Goal: Transaction & Acquisition: Purchase product/service

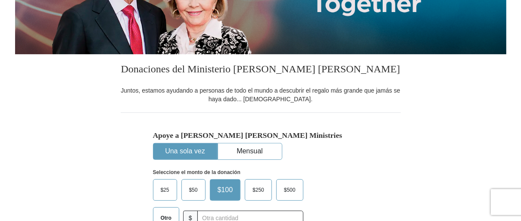
scroll to position [191, 0]
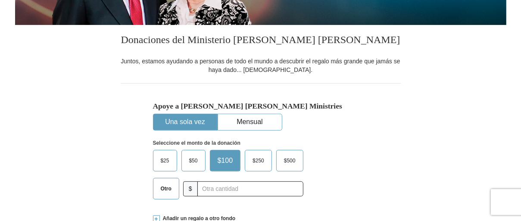
click at [187, 120] on font "Una sola vez" at bounding box center [185, 121] width 40 height 7
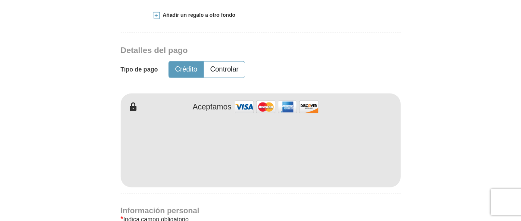
scroll to position [383, 0]
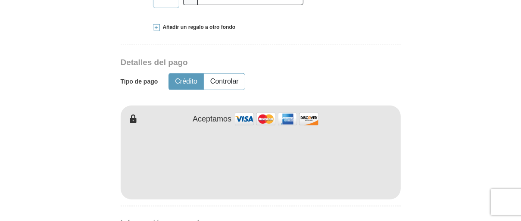
click at [184, 80] on font "Crédito" at bounding box center [186, 81] width 22 height 7
click at [186, 82] on font "Crédito" at bounding box center [186, 81] width 22 height 7
type input "[PERSON_NAME]"
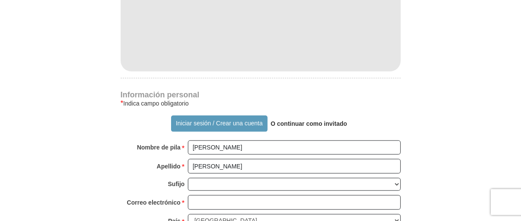
scroll to position [574, 0]
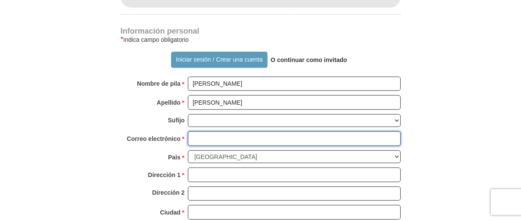
click at [226, 135] on input "Correo electrónico *" at bounding box center [294, 138] width 213 height 15
type input "[EMAIL_ADDRESS][PERSON_NAME][DOMAIN_NAME]"
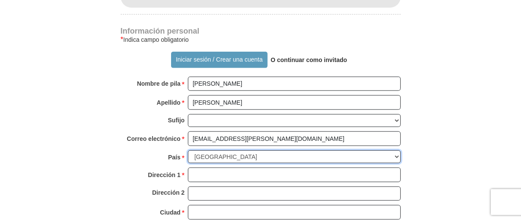
select select "PR"
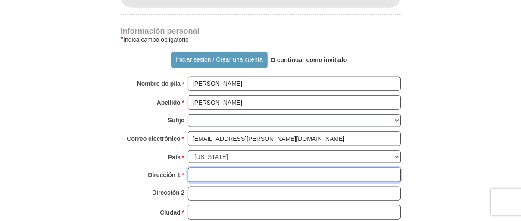
type input "PO BOX 988"
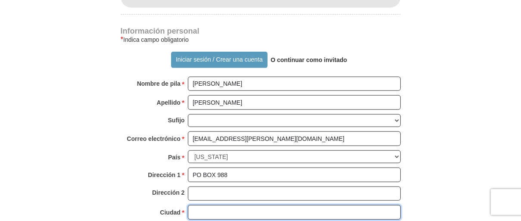
type input "TOA ALTA"
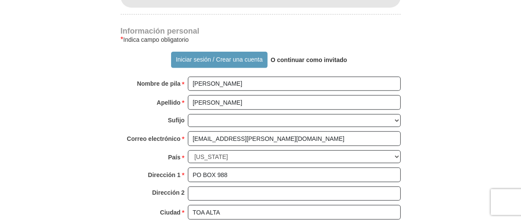
type input "00954"
type input "7876021110"
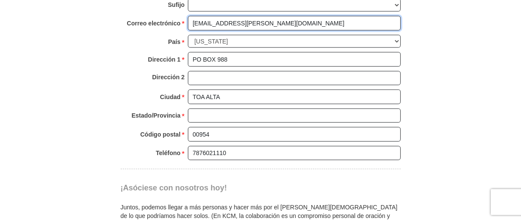
scroll to position [702, 0]
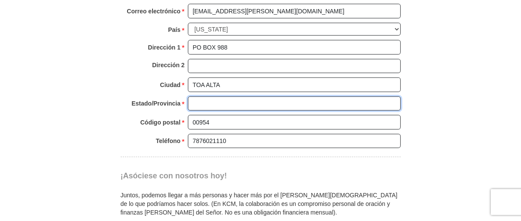
click at [236, 99] on input "Estado/Provincia *" at bounding box center [294, 103] width 213 height 15
type input "PR"
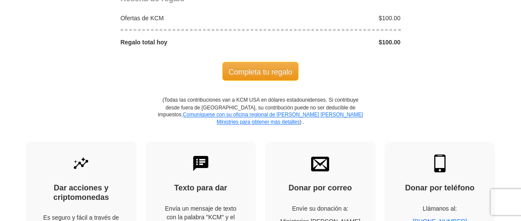
scroll to position [893, 0]
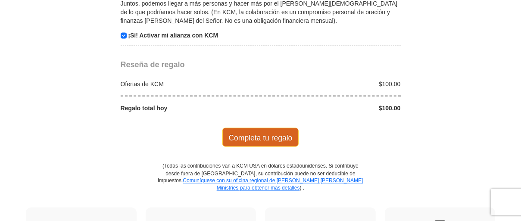
click at [255, 134] on font "Completa tu regalo" at bounding box center [261, 138] width 64 height 9
